Goal: Information Seeking & Learning: Learn about a topic

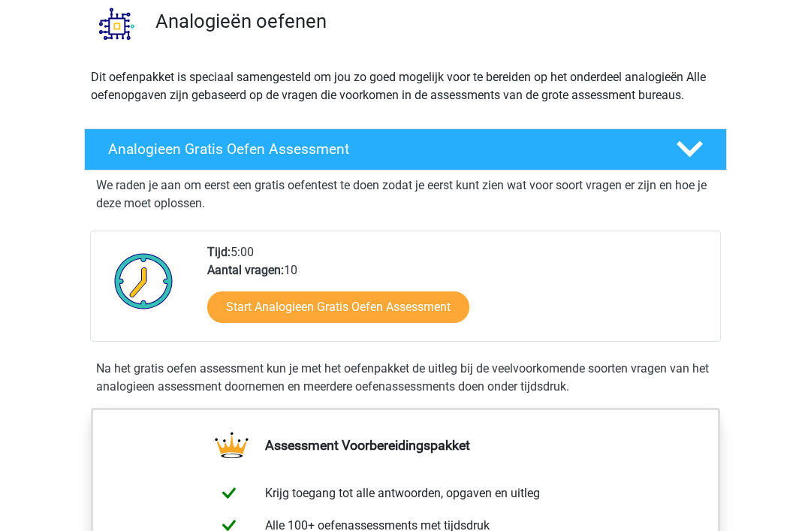
scroll to position [116, 0]
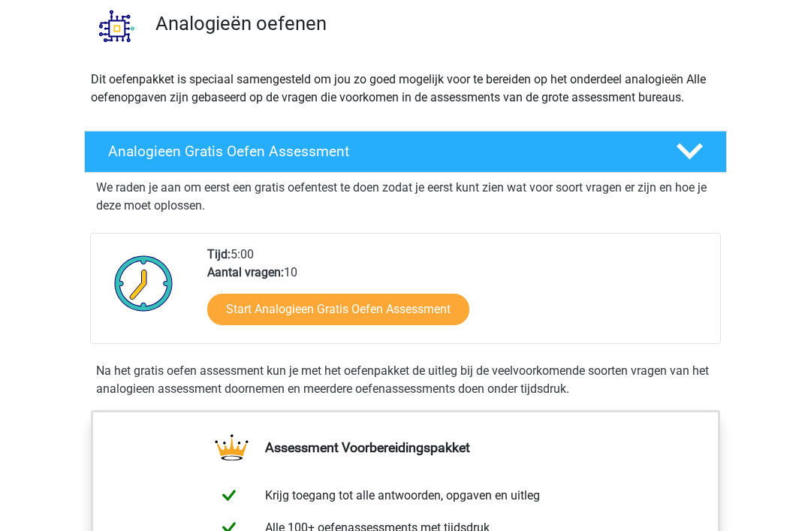
click at [407, 301] on link "Start Analogieen Gratis Oefen Assessment" at bounding box center [338, 310] width 262 height 32
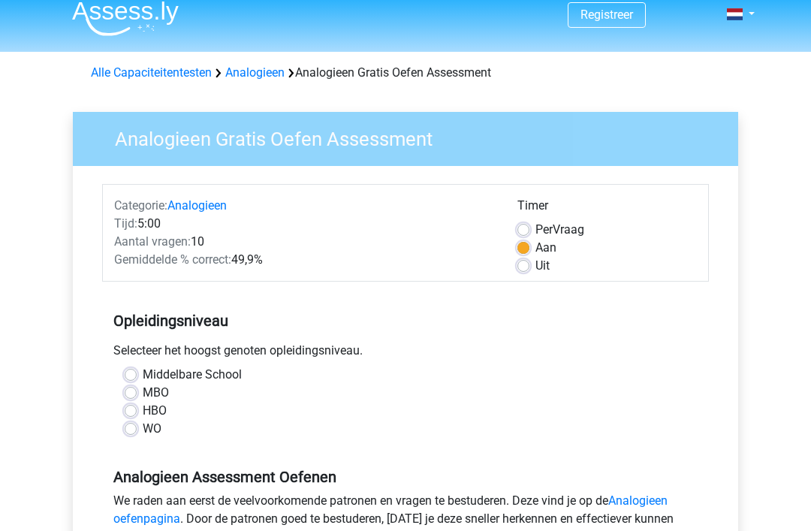
scroll to position [23, 0]
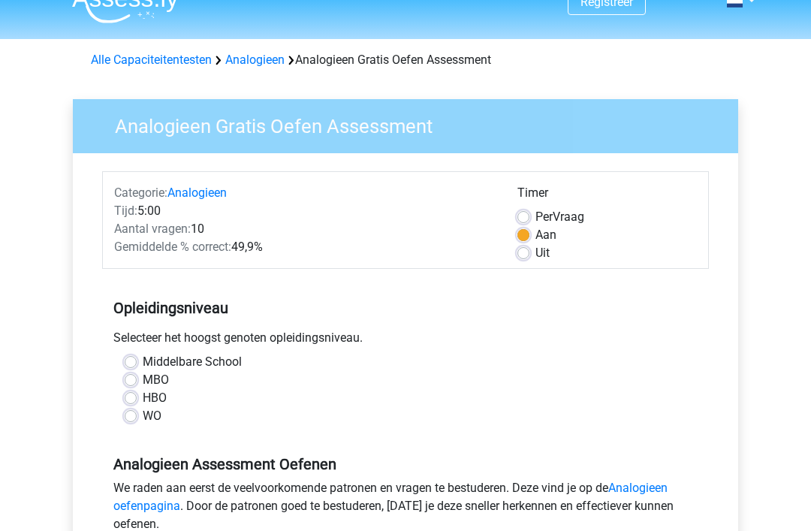
click at [143, 400] on label "HBO" at bounding box center [155, 399] width 24 height 18
click at [126, 400] on input "HBO" at bounding box center [131, 397] width 12 height 15
radio input "true"
click at [143, 381] on label "MBO" at bounding box center [156, 381] width 26 height 18
click at [128, 381] on input "MBO" at bounding box center [131, 379] width 12 height 15
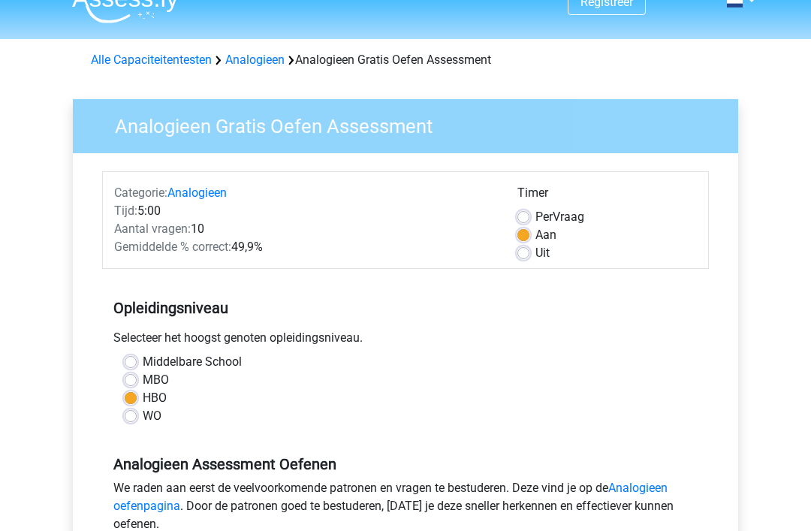
radio input "true"
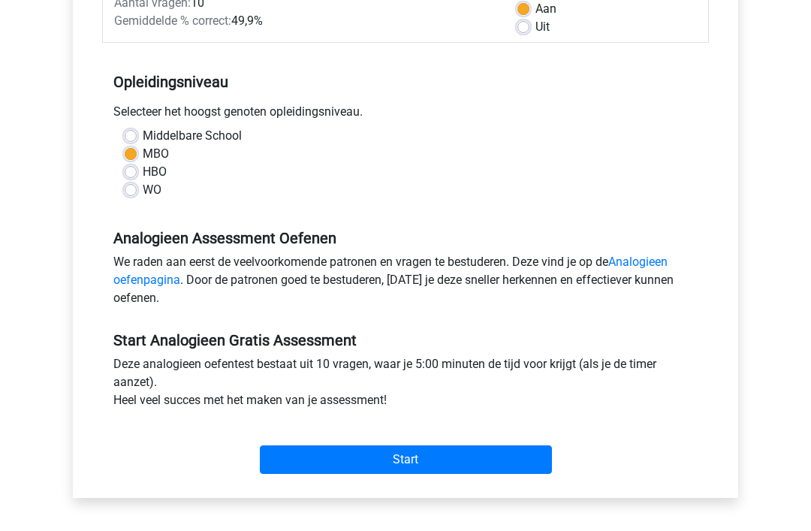
scroll to position [250, 0]
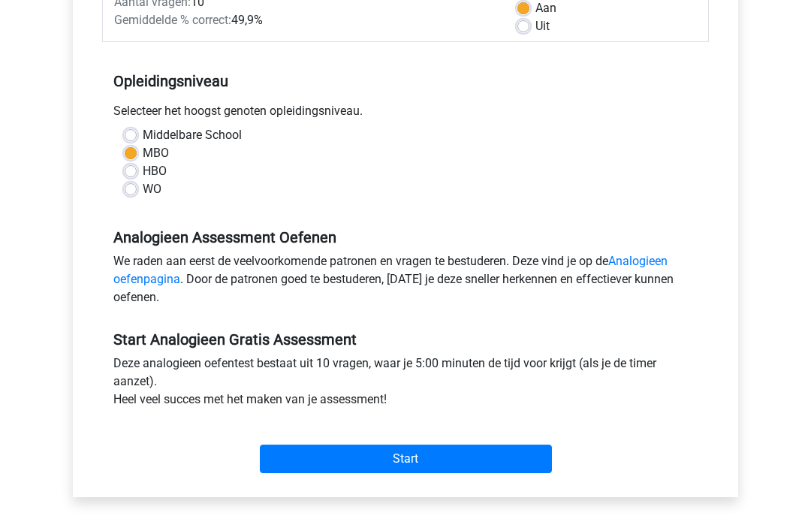
click at [456, 457] on input "Start" at bounding box center [406, 459] width 292 height 29
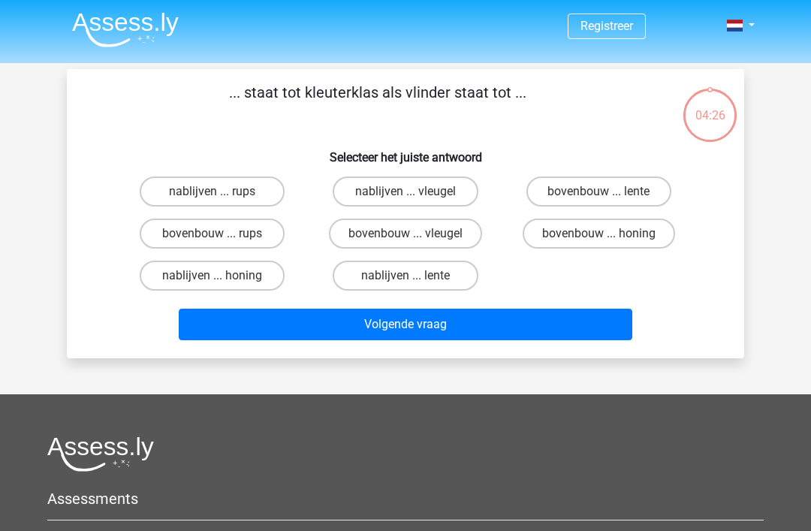
click at [231, 200] on label "nablijven ... rups" at bounding box center [212, 191] width 145 height 30
click at [222, 200] on input "nablijven ... rups" at bounding box center [217, 196] width 10 height 10
radio input "true"
click at [244, 194] on label "nablijven ... rups" at bounding box center [212, 191] width 145 height 30
click at [222, 194] on input "nablijven ... rups" at bounding box center [217, 196] width 10 height 10
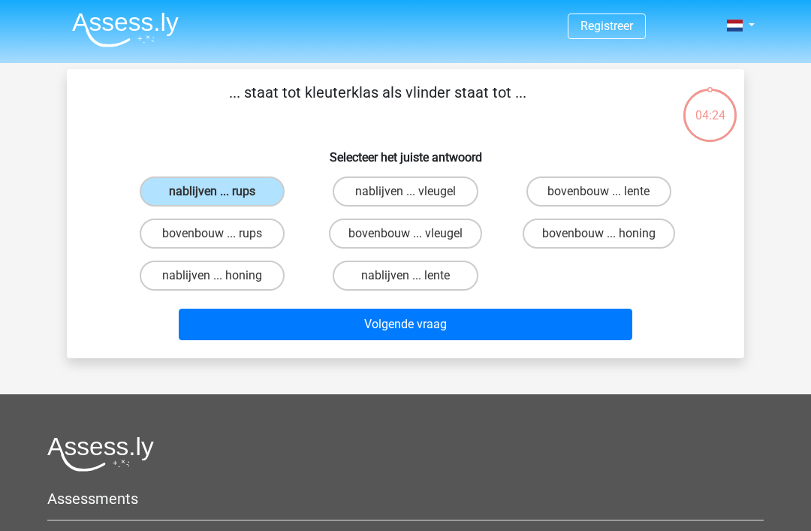
click at [200, 182] on label "nablijven ... rups" at bounding box center [212, 191] width 145 height 30
click at [212, 191] on input "nablijven ... rups" at bounding box center [217, 196] width 10 height 10
click at [251, 245] on label "bovenbouw ... rups" at bounding box center [212, 233] width 145 height 30
click at [222, 243] on input "bovenbouw ... rups" at bounding box center [217, 238] width 10 height 10
radio input "true"
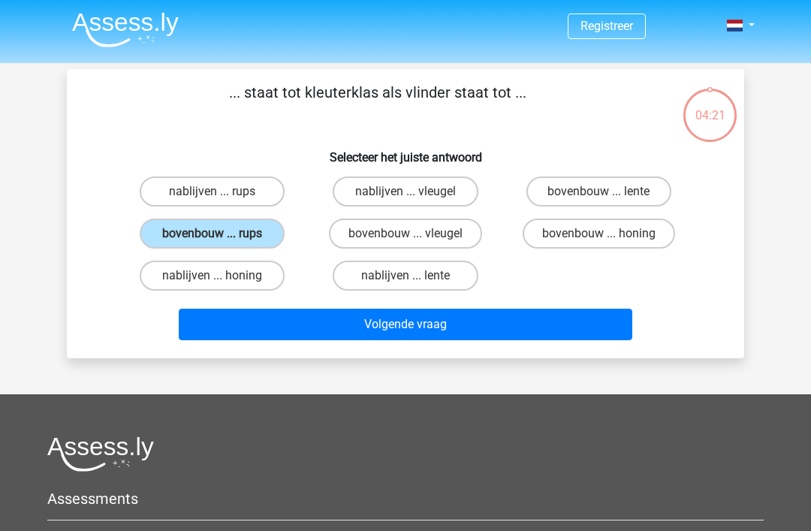
click at [249, 227] on label "bovenbouw ... rups" at bounding box center [212, 233] width 145 height 30
click at [222, 233] on input "bovenbouw ... rups" at bounding box center [217, 238] width 10 height 10
click at [452, 324] on button "Volgende vraag" at bounding box center [406, 324] width 454 height 32
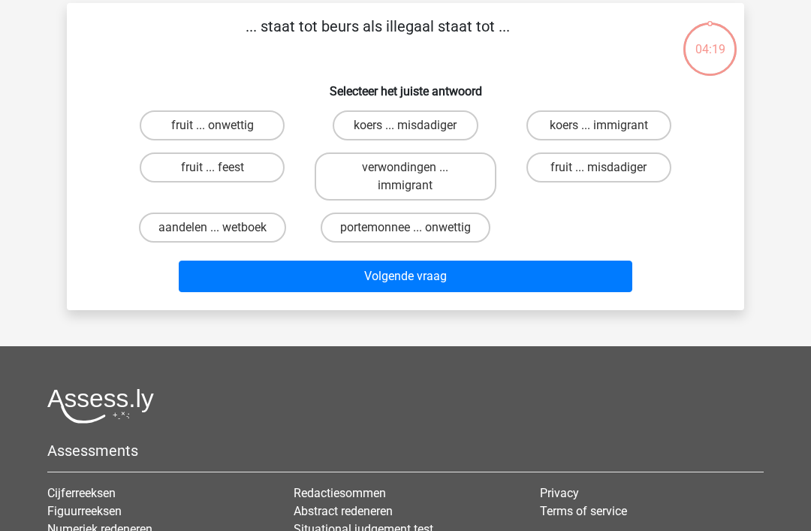
scroll to position [69, 0]
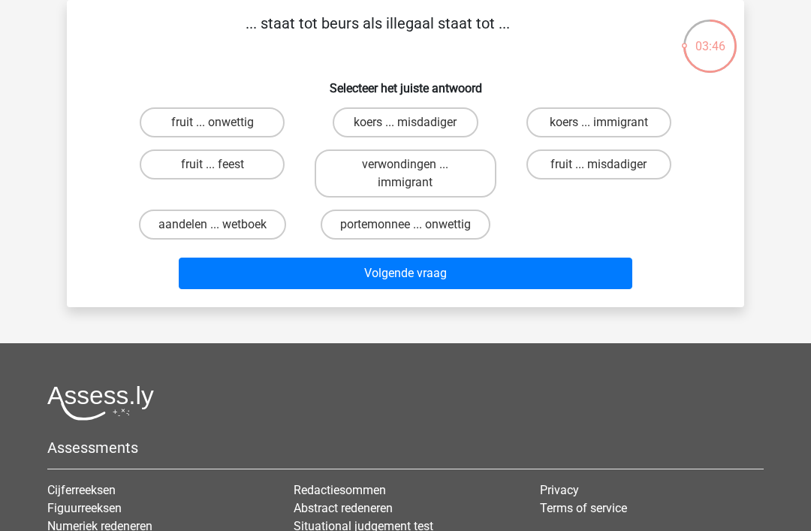
click at [633, 123] on label "koers ... immigrant" at bounding box center [598, 122] width 145 height 30
click at [608, 123] on input "koers ... immigrant" at bounding box center [603, 127] width 10 height 10
radio input "true"
click at [492, 272] on button "Volgende vraag" at bounding box center [406, 273] width 454 height 32
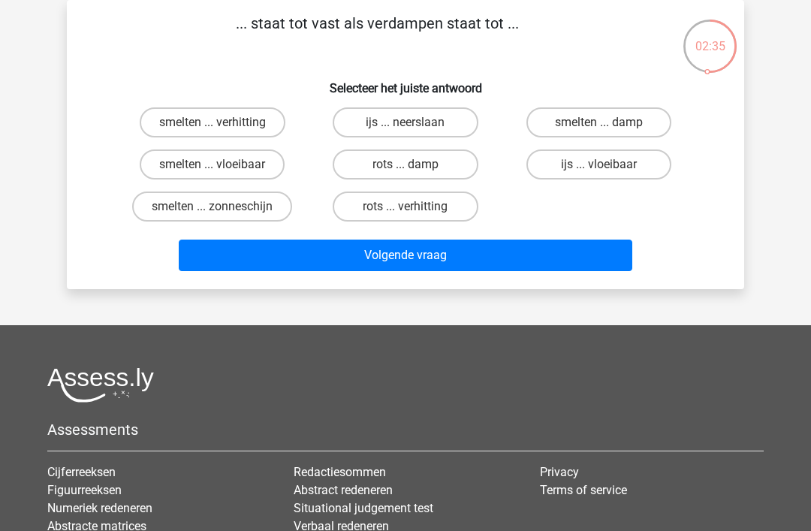
click at [427, 207] on label "rots ... verhitting" at bounding box center [404, 206] width 145 height 30
click at [415, 207] on input "rots ... verhitting" at bounding box center [410, 211] width 10 height 10
radio input "true"
click at [432, 255] on button "Volgende vraag" at bounding box center [406, 255] width 454 height 32
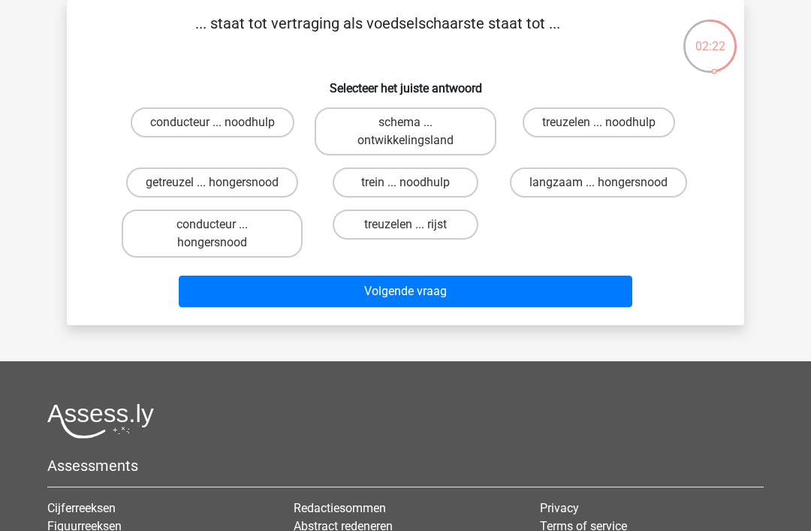
click at [436, 181] on label "trein ... noodhulp" at bounding box center [404, 182] width 145 height 30
click at [415, 182] on input "trein ... noodhulp" at bounding box center [410, 187] width 10 height 10
radio input "true"
click at [467, 294] on button "Volgende vraag" at bounding box center [406, 291] width 454 height 32
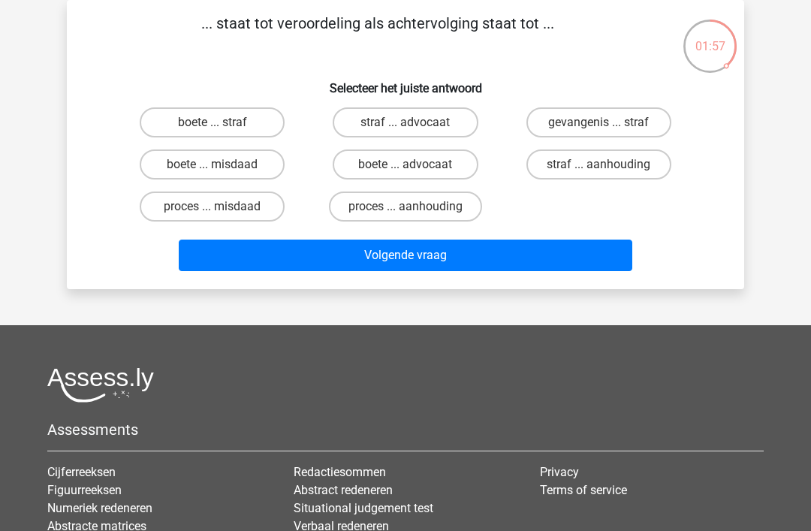
click at [408, 209] on input "proces ... aanhouding" at bounding box center [410, 211] width 10 height 10
radio input "true"
click at [408, 256] on button "Volgende vraag" at bounding box center [406, 255] width 454 height 32
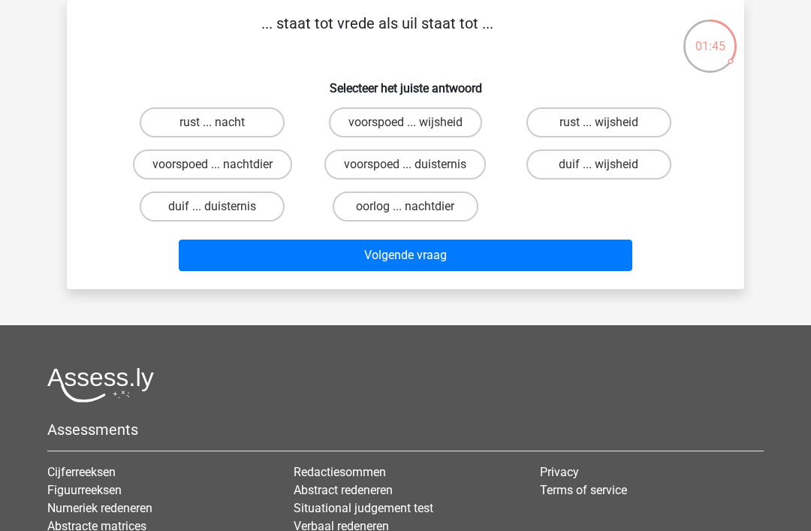
click at [194, 113] on label "rust ... nacht" at bounding box center [212, 122] width 145 height 30
click at [212, 122] on input "rust ... nacht" at bounding box center [217, 127] width 10 height 10
radio input "true"
click at [381, 251] on button "Volgende vraag" at bounding box center [406, 255] width 454 height 32
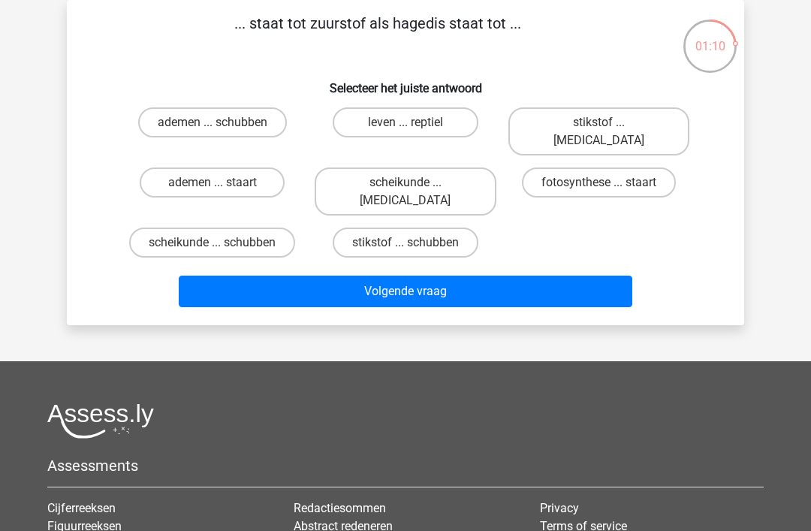
click at [440, 118] on label "leven ... reptiel" at bounding box center [404, 122] width 145 height 30
click at [415, 122] on input "leven ... reptiel" at bounding box center [410, 127] width 10 height 10
radio input "true"
click at [470, 275] on button "Volgende vraag" at bounding box center [406, 291] width 454 height 32
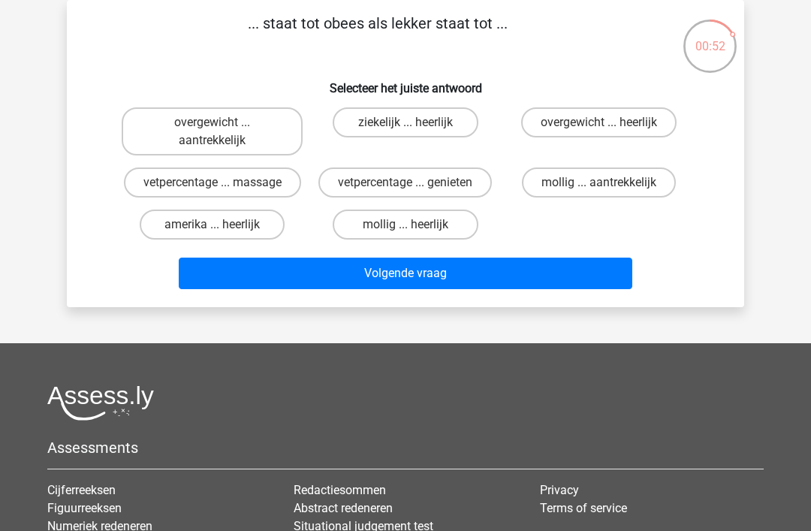
click at [441, 188] on label "vetpercentage ... genieten" at bounding box center [404, 182] width 173 height 30
click at [415, 188] on input "vetpercentage ... genieten" at bounding box center [410, 187] width 10 height 10
radio input "true"
click at [471, 286] on button "Volgende vraag" at bounding box center [406, 273] width 454 height 32
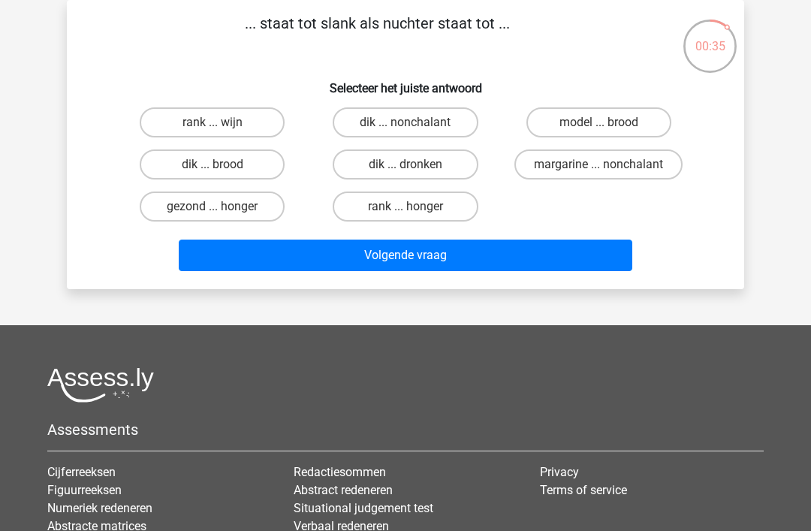
click at [433, 169] on label "dik ... dronken" at bounding box center [404, 164] width 145 height 30
click at [415, 169] on input "dik ... dronken" at bounding box center [410, 169] width 10 height 10
radio input "true"
click at [464, 254] on button "Volgende vraag" at bounding box center [406, 255] width 454 height 32
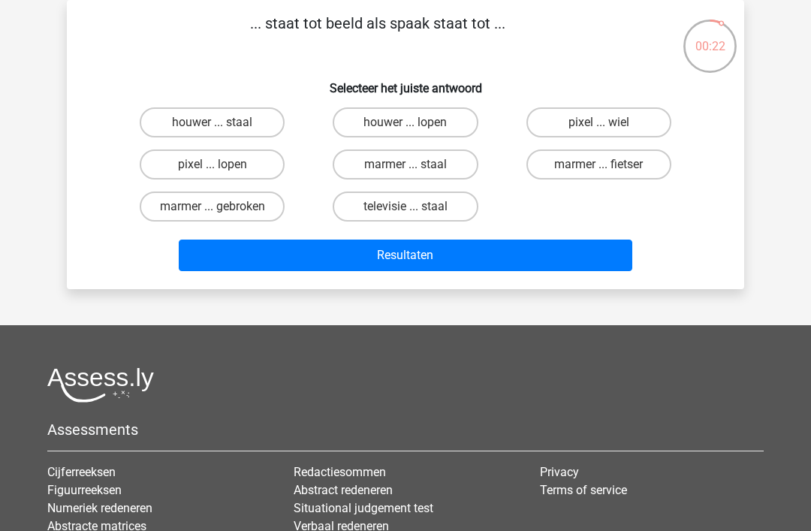
click at [603, 118] on label "pixel ... wiel" at bounding box center [598, 122] width 145 height 30
click at [603, 122] on input "pixel ... wiel" at bounding box center [603, 127] width 10 height 10
radio input "true"
click at [553, 248] on button "Resultaten" at bounding box center [406, 255] width 454 height 32
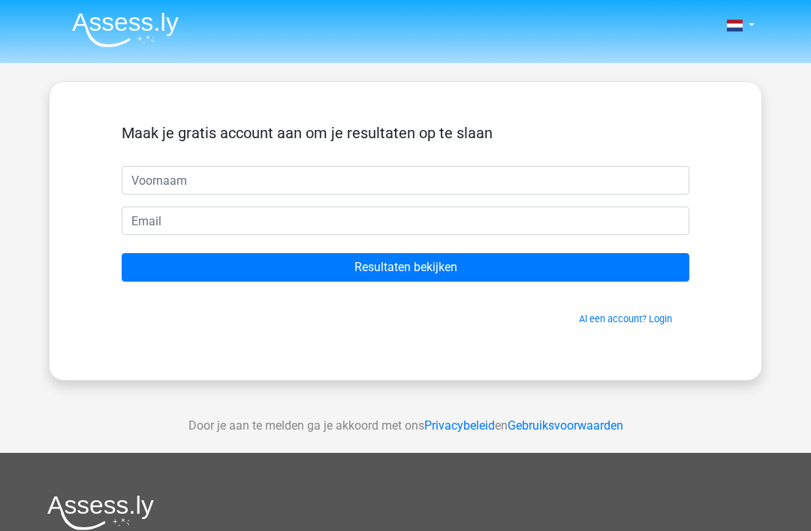
click at [589, 261] on input "Resultaten bekijken" at bounding box center [405, 267] width 567 height 29
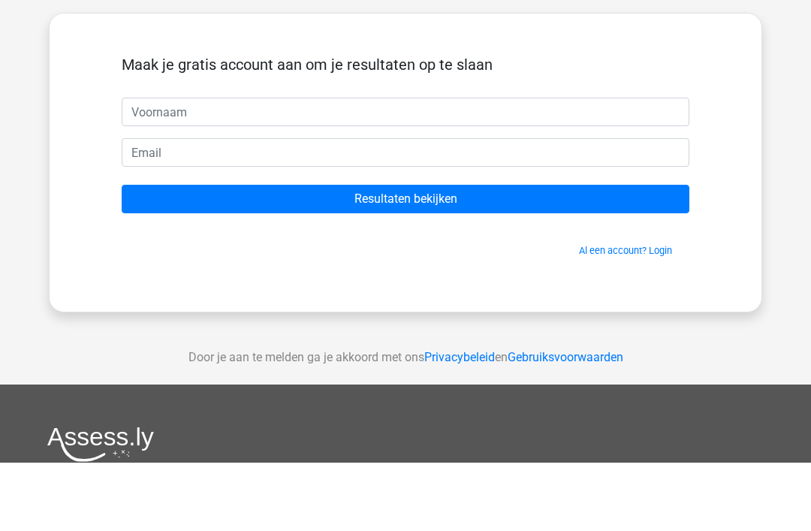
click at [769, 140] on div "Nederlands English" at bounding box center [405, 424] width 811 height 849
